Goal: Task Accomplishment & Management: Manage account settings

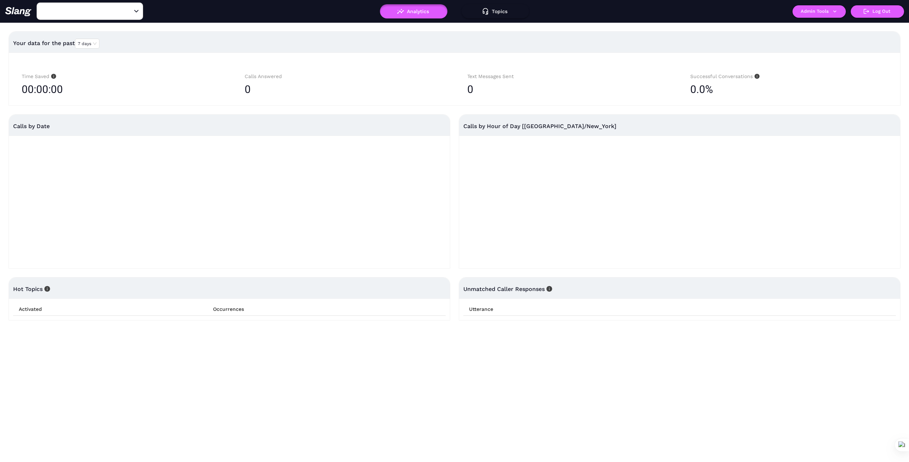
type input "1776"
click at [130, 14] on icon "Clear" at bounding box center [127, 11] width 7 height 7
click at [139, 8] on div "Open" at bounding box center [136, 11] width 7 height 7
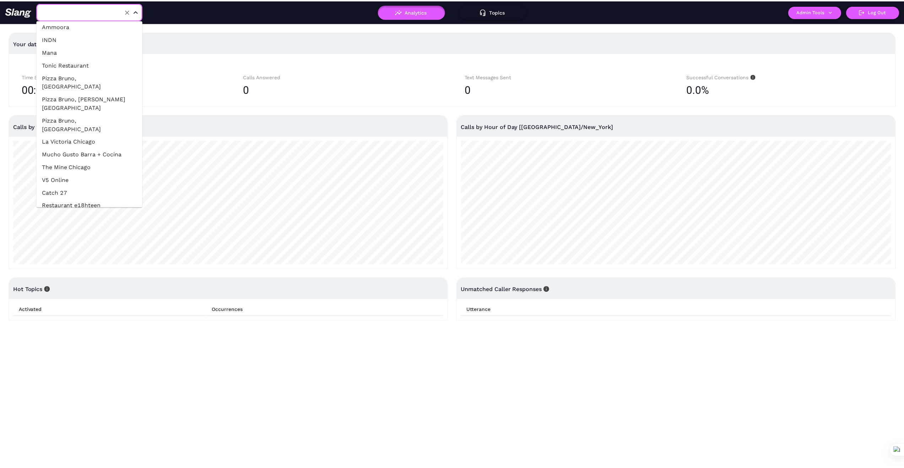
scroll to position [213, 0]
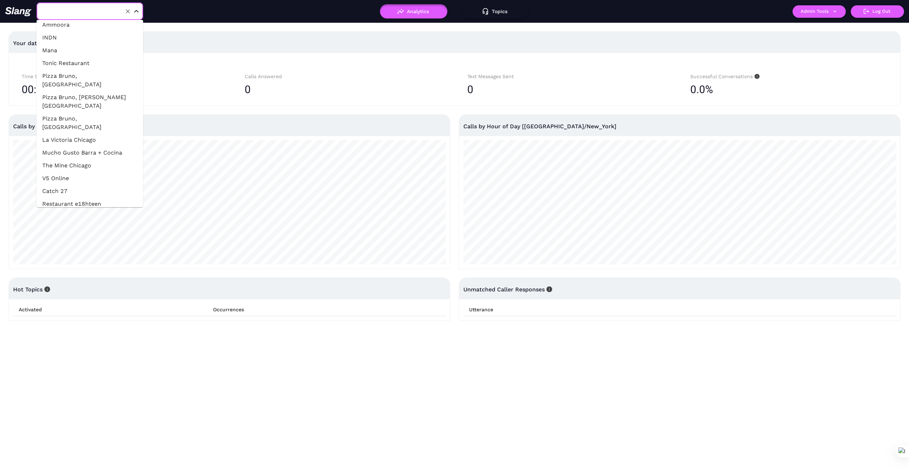
click at [80, 159] on li "The Mine Chicago" at bounding box center [90, 165] width 107 height 13
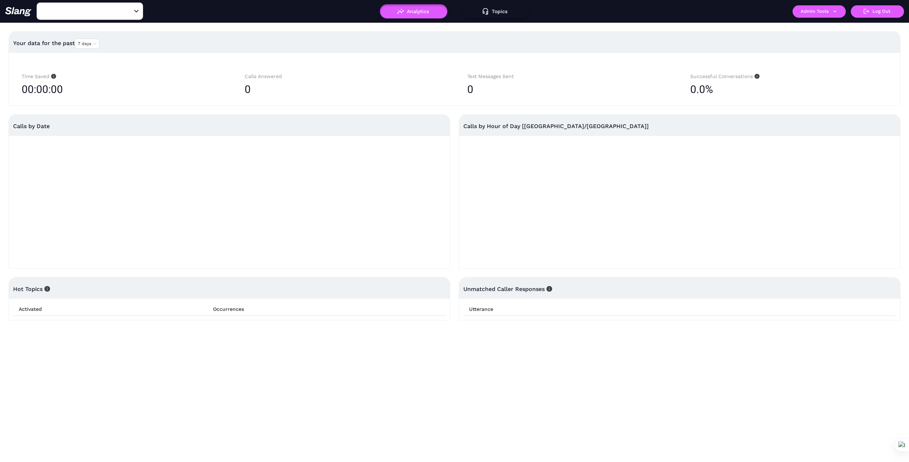
type input "The Mine Chicago"
click at [843, 8] on button "Admin Tools" at bounding box center [818, 11] width 53 height 12
click at [825, 25] on link "Manage current business" at bounding box center [833, 27] width 70 height 9
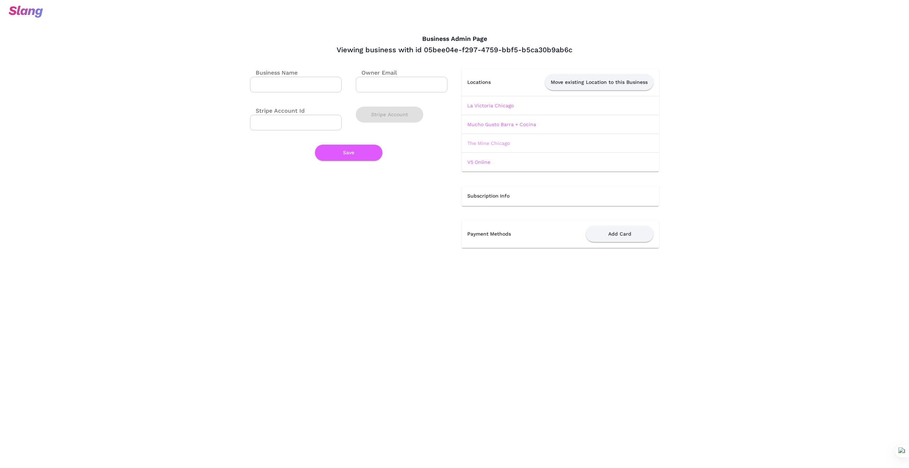
click at [490, 144] on link "The Mine Chicago" at bounding box center [488, 143] width 43 height 6
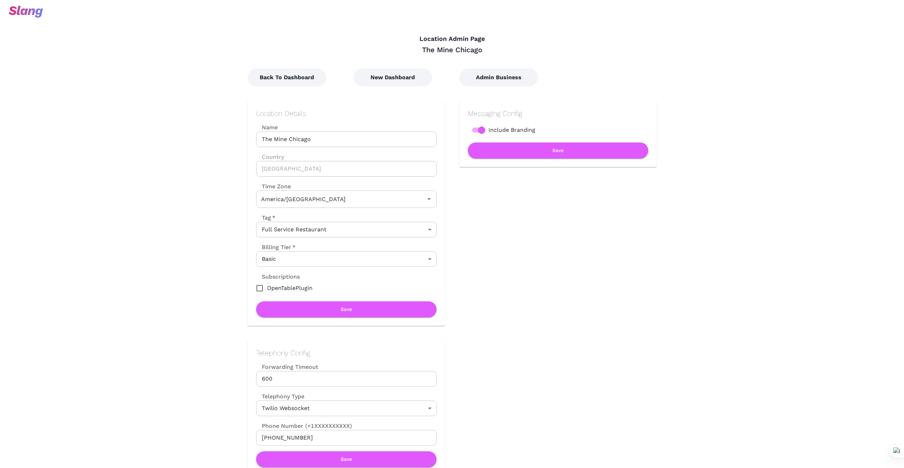
type input "Central Time"
click at [397, 75] on button "New Dashboard" at bounding box center [392, 78] width 79 height 18
click at [398, 77] on button "New Dashboard" at bounding box center [392, 78] width 79 height 18
